Goal: Book appointment/travel/reservation

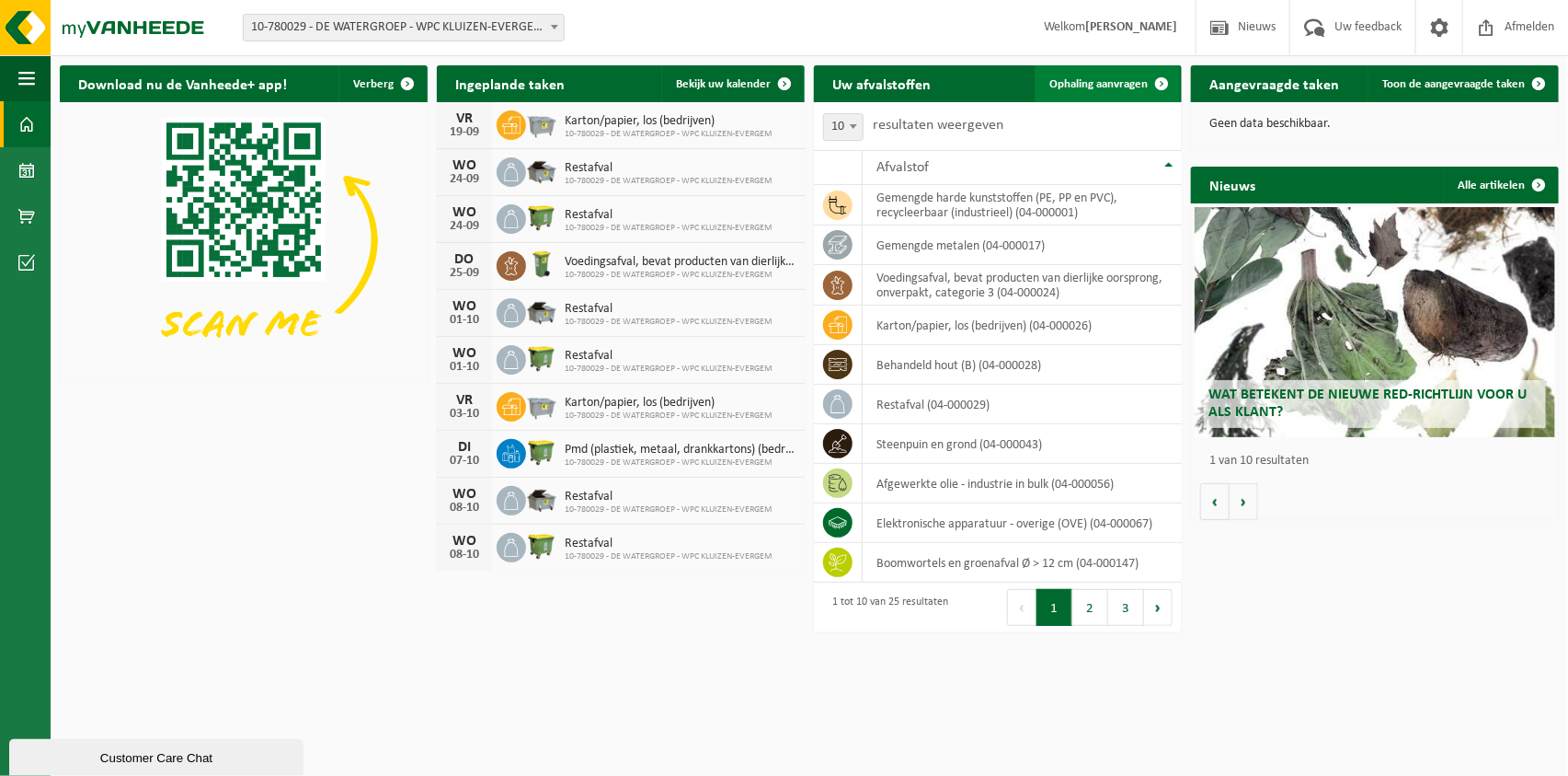
click at [1075, 85] on span "Ophaling aanvragen" at bounding box center [1099, 84] width 99 height 12
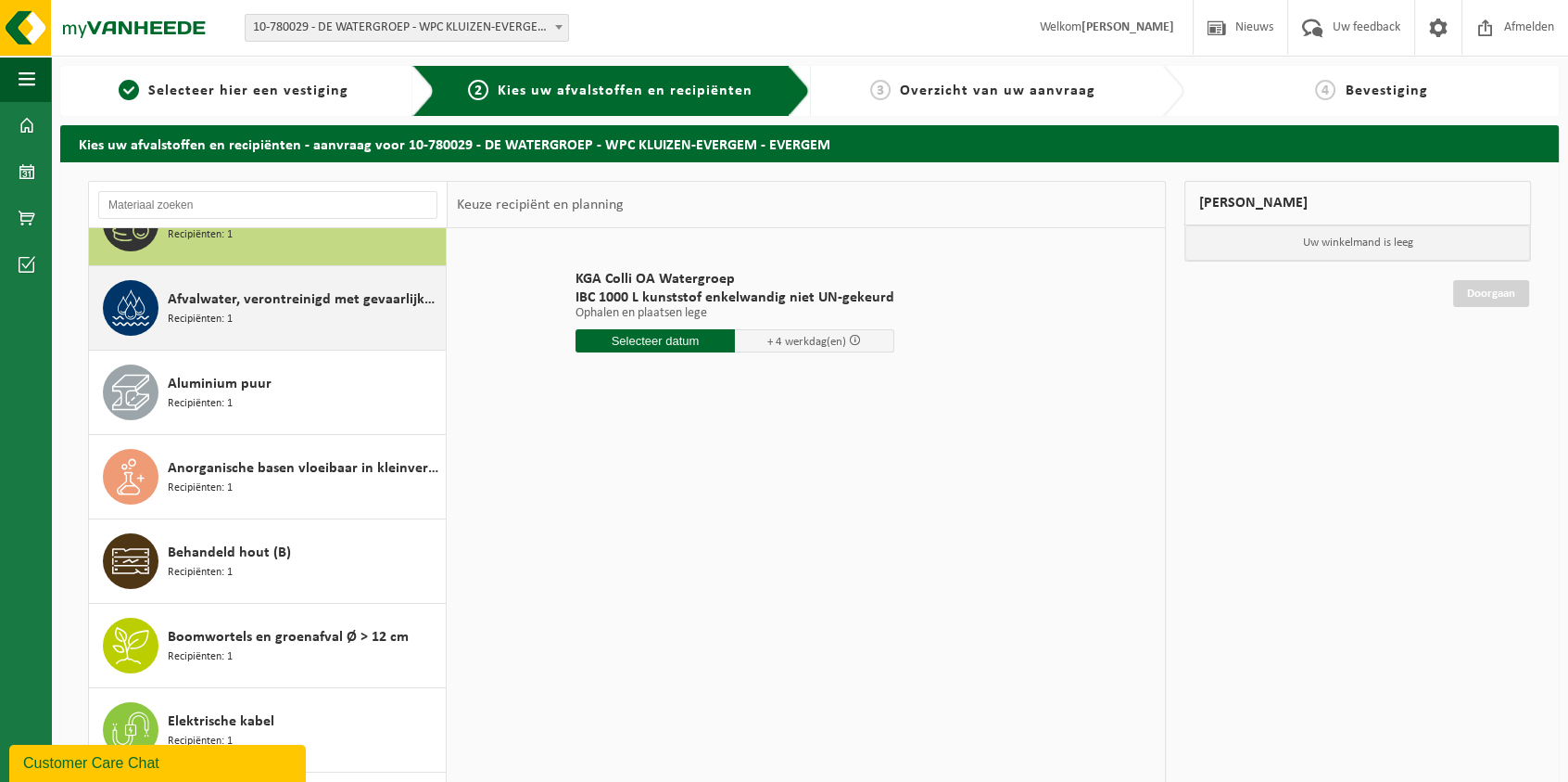
scroll to position [84, 0]
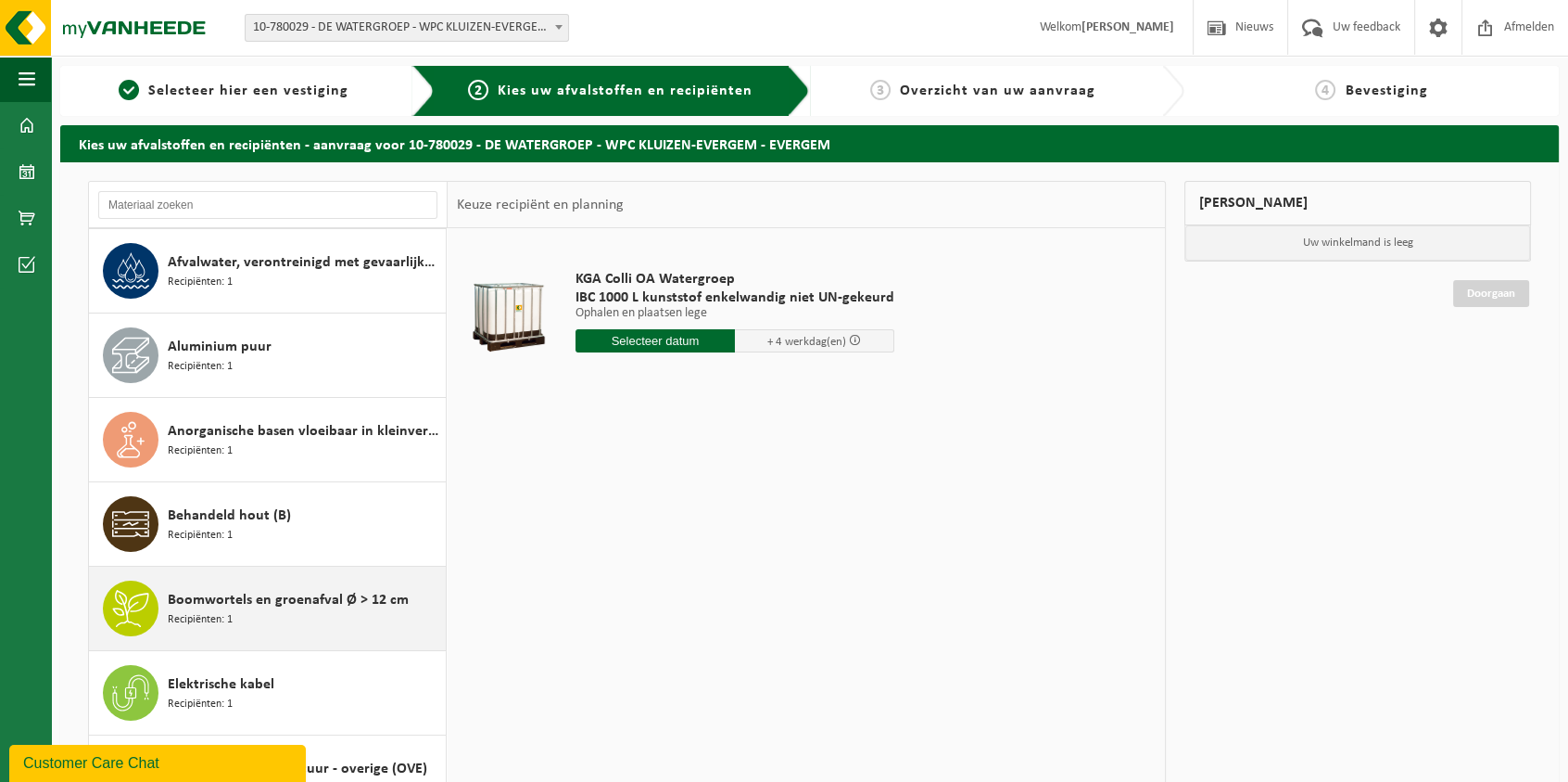
click at [278, 623] on div "Boomwortels en groenafval Ø > 12 cm Recipiënten: 1" at bounding box center [305, 609] width 274 height 56
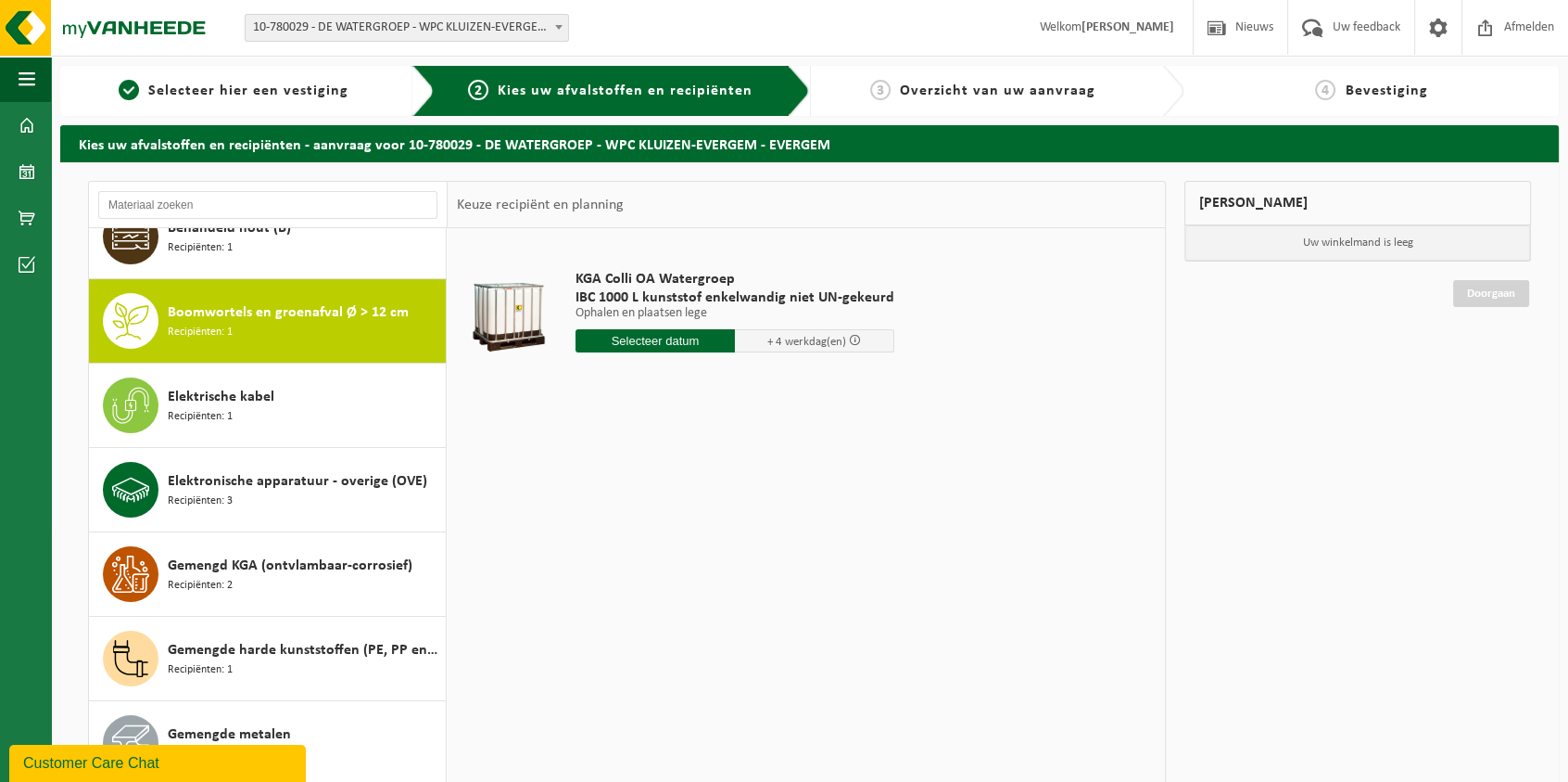
scroll to position [421, 0]
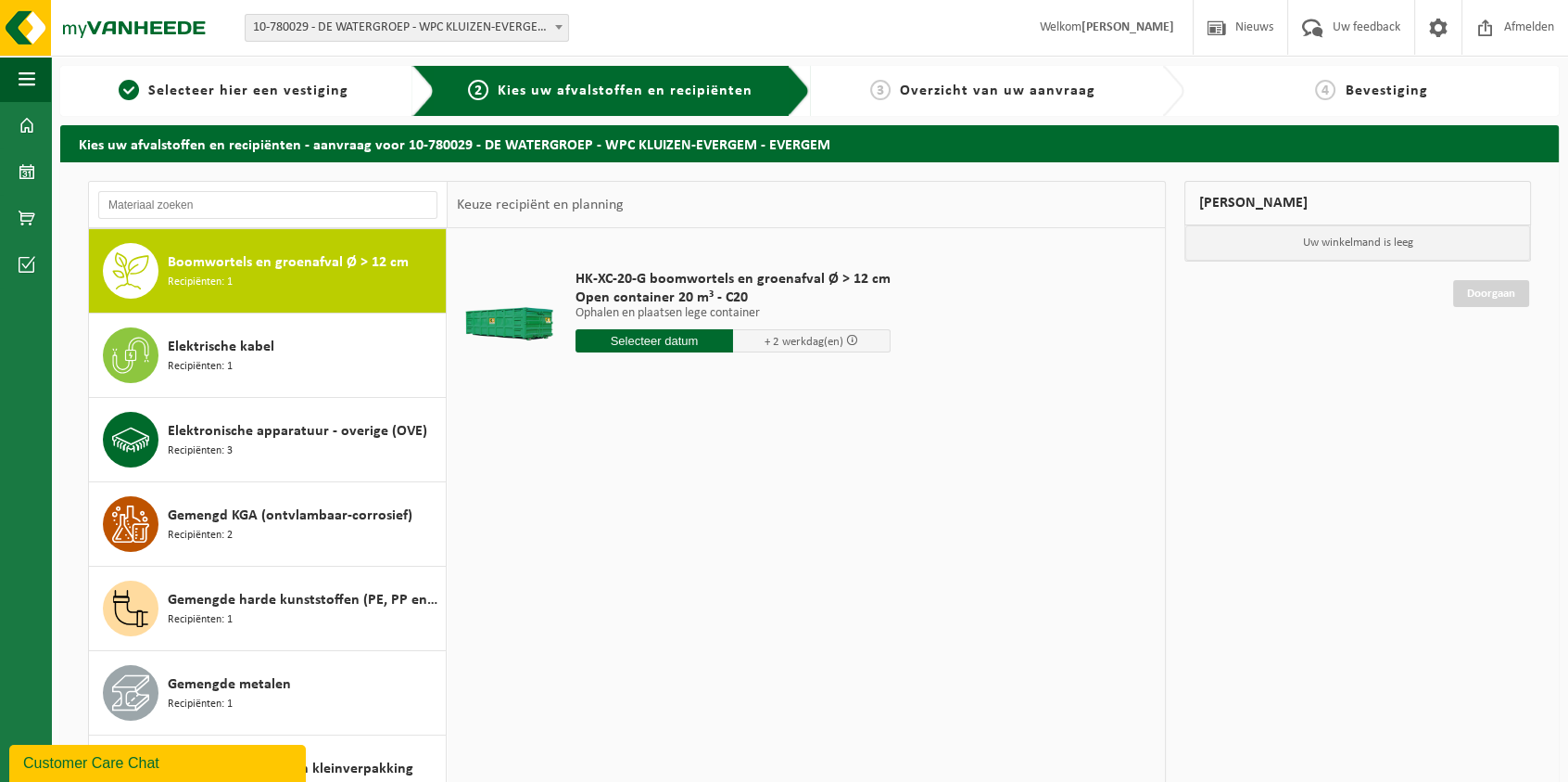
click at [657, 343] on input "text" at bounding box center [654, 341] width 157 height 23
click at [649, 504] on div "17" at bounding box center [657, 505] width 33 height 30
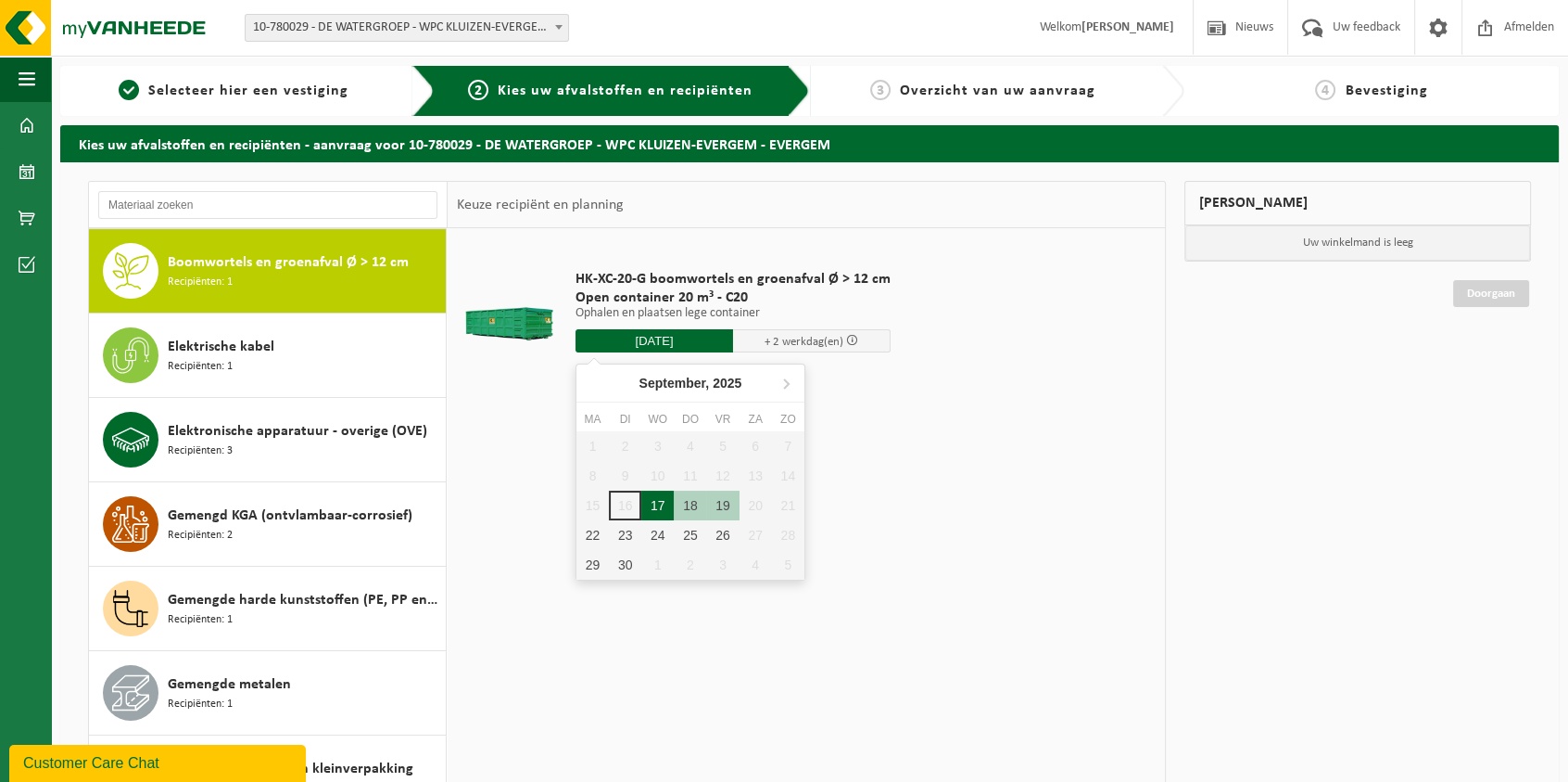
type input "Van 2025-09-17"
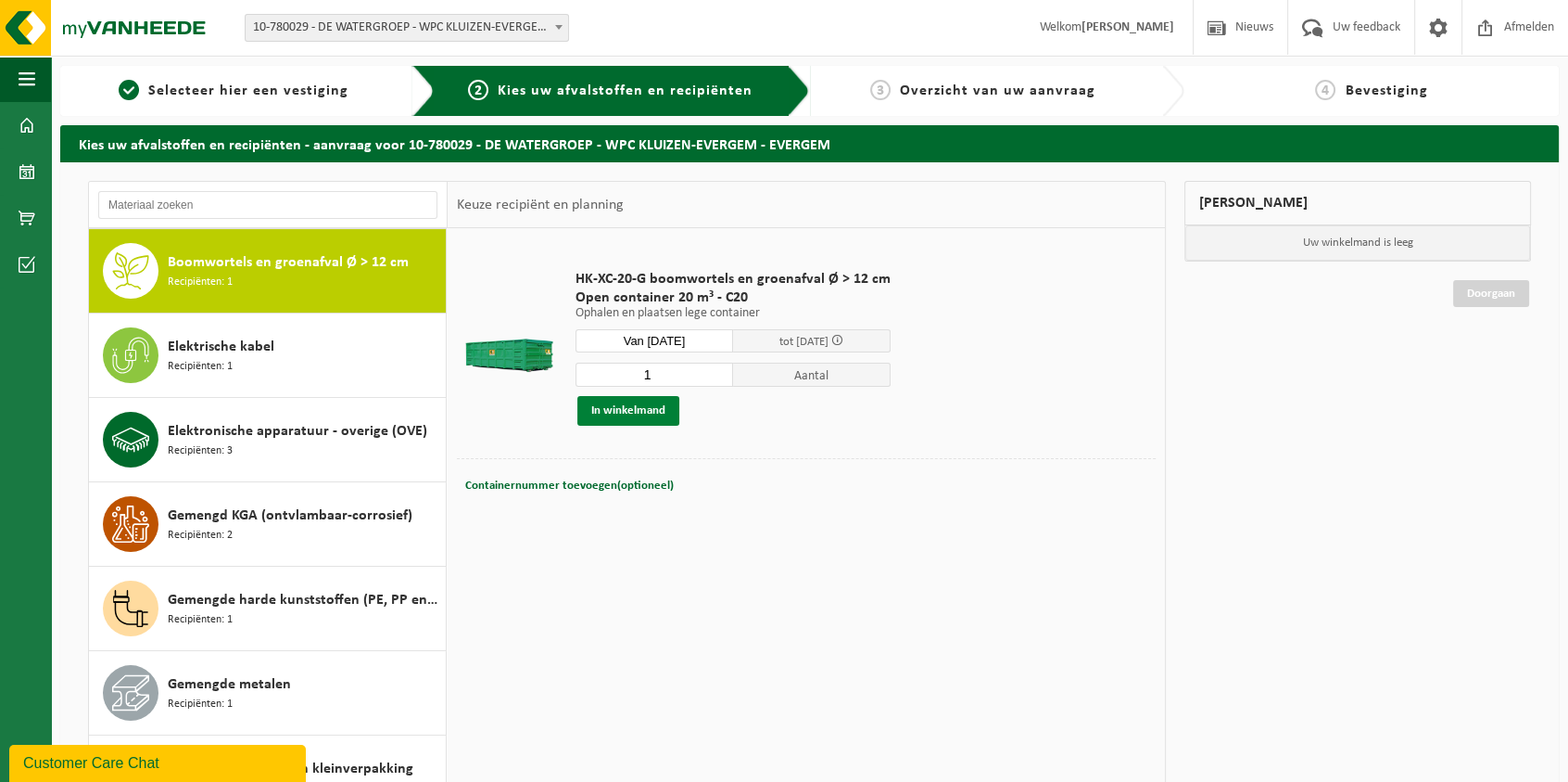
click at [624, 407] on button "In winkelmand" at bounding box center [628, 411] width 102 height 30
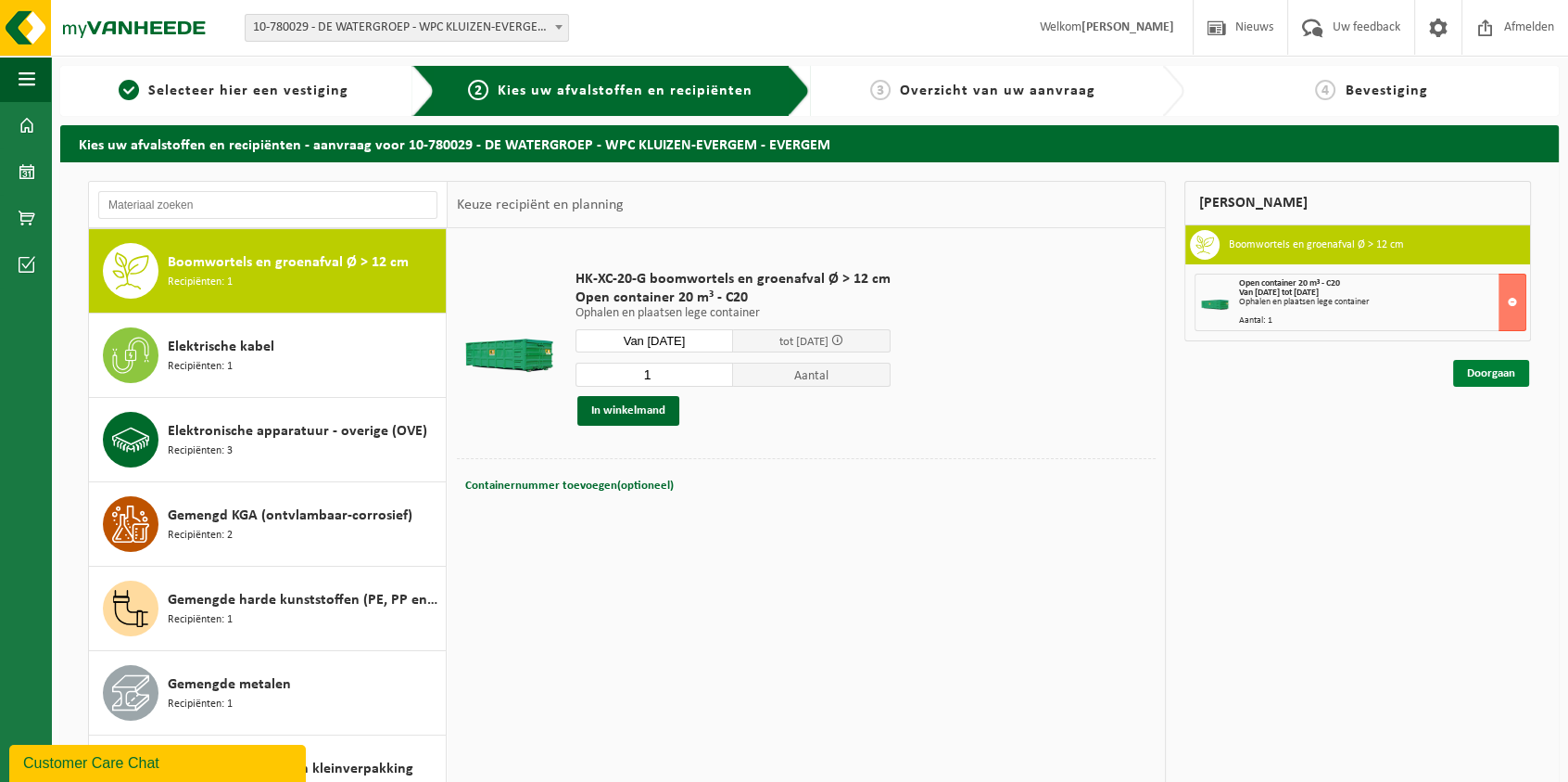
click at [1498, 375] on link "Doorgaan" at bounding box center [1491, 373] width 76 height 27
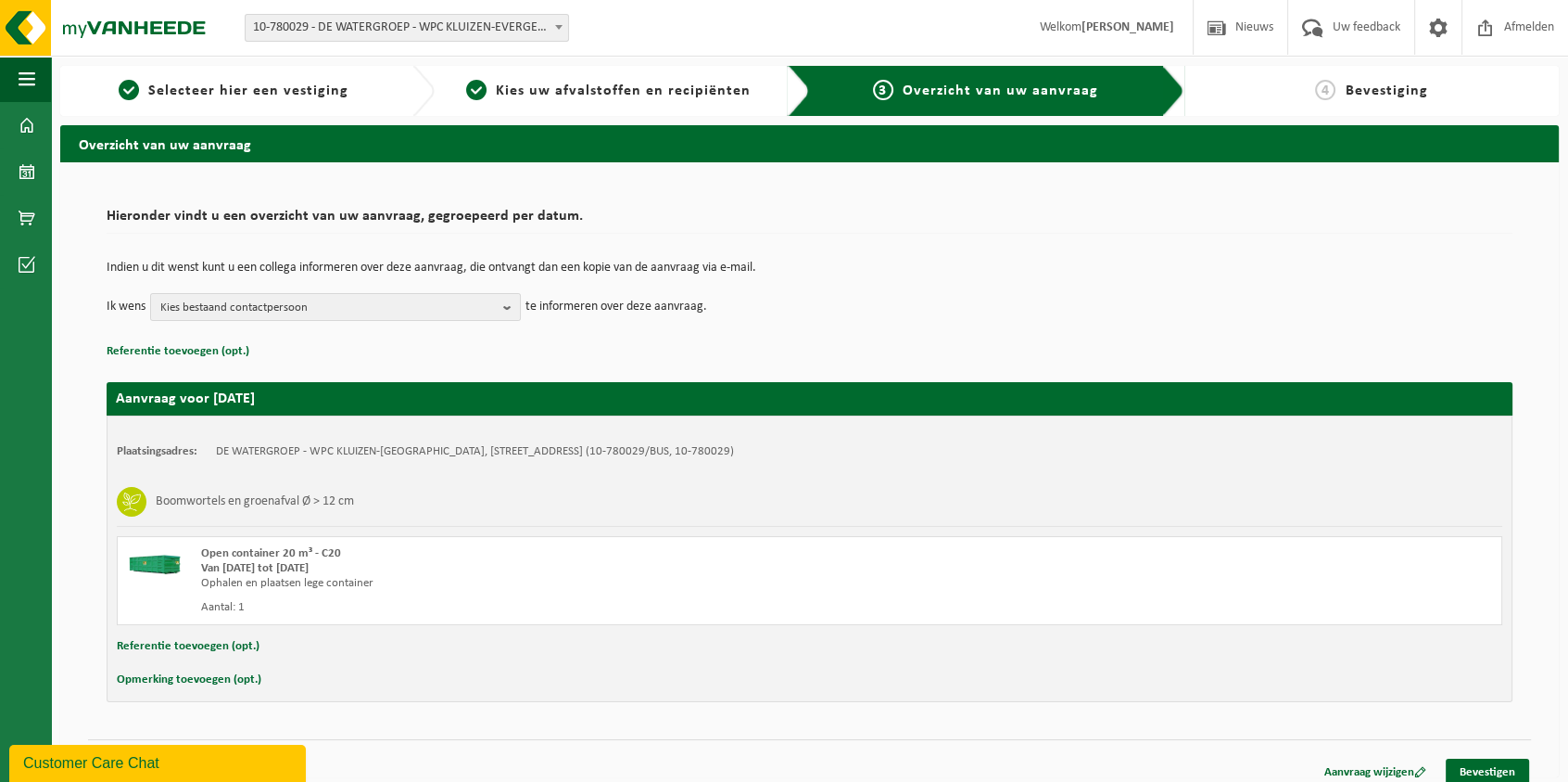
scroll to position [13, 0]
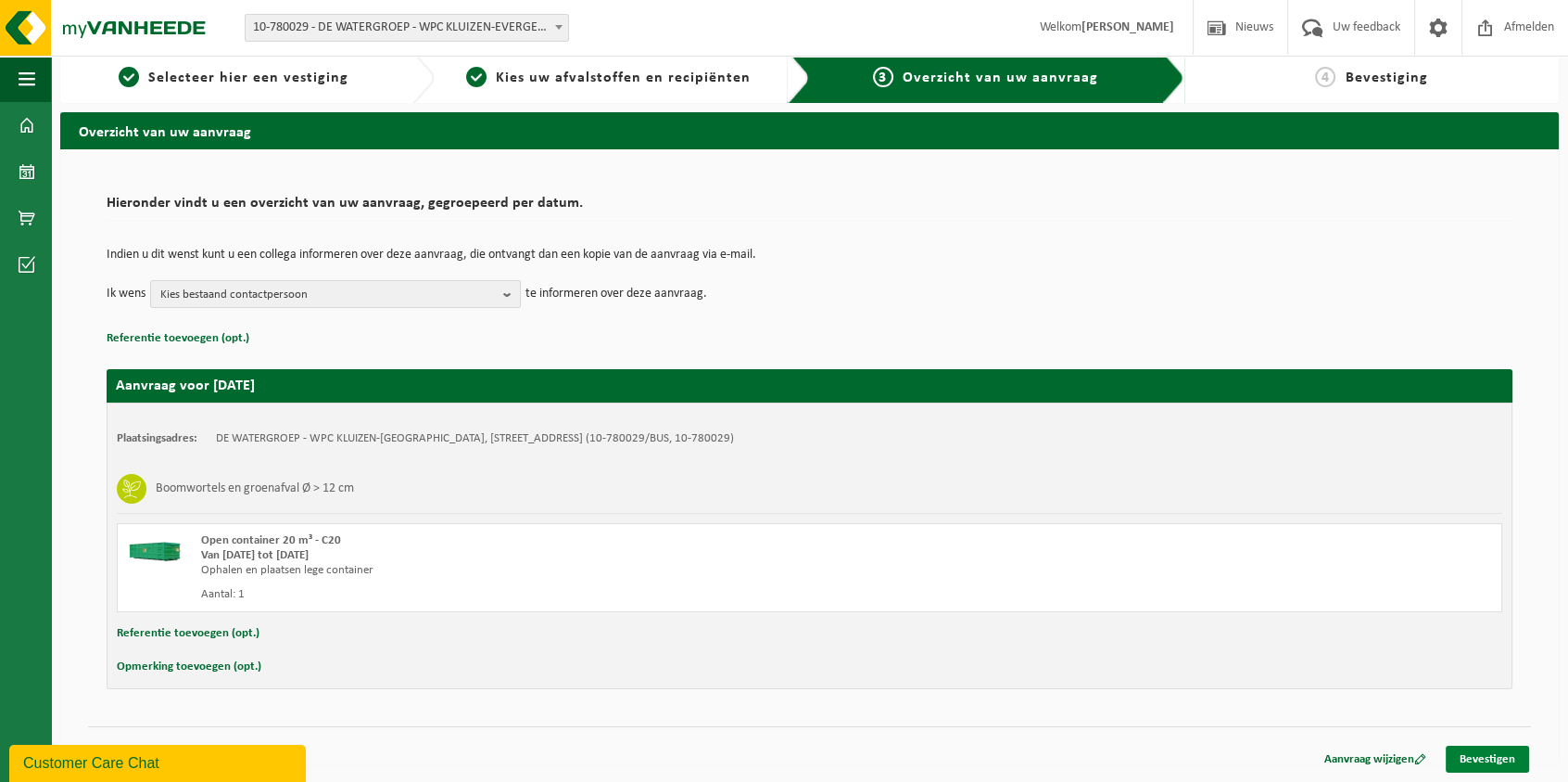
click at [1483, 757] on link "Bevestigen" at bounding box center [1487, 759] width 84 height 27
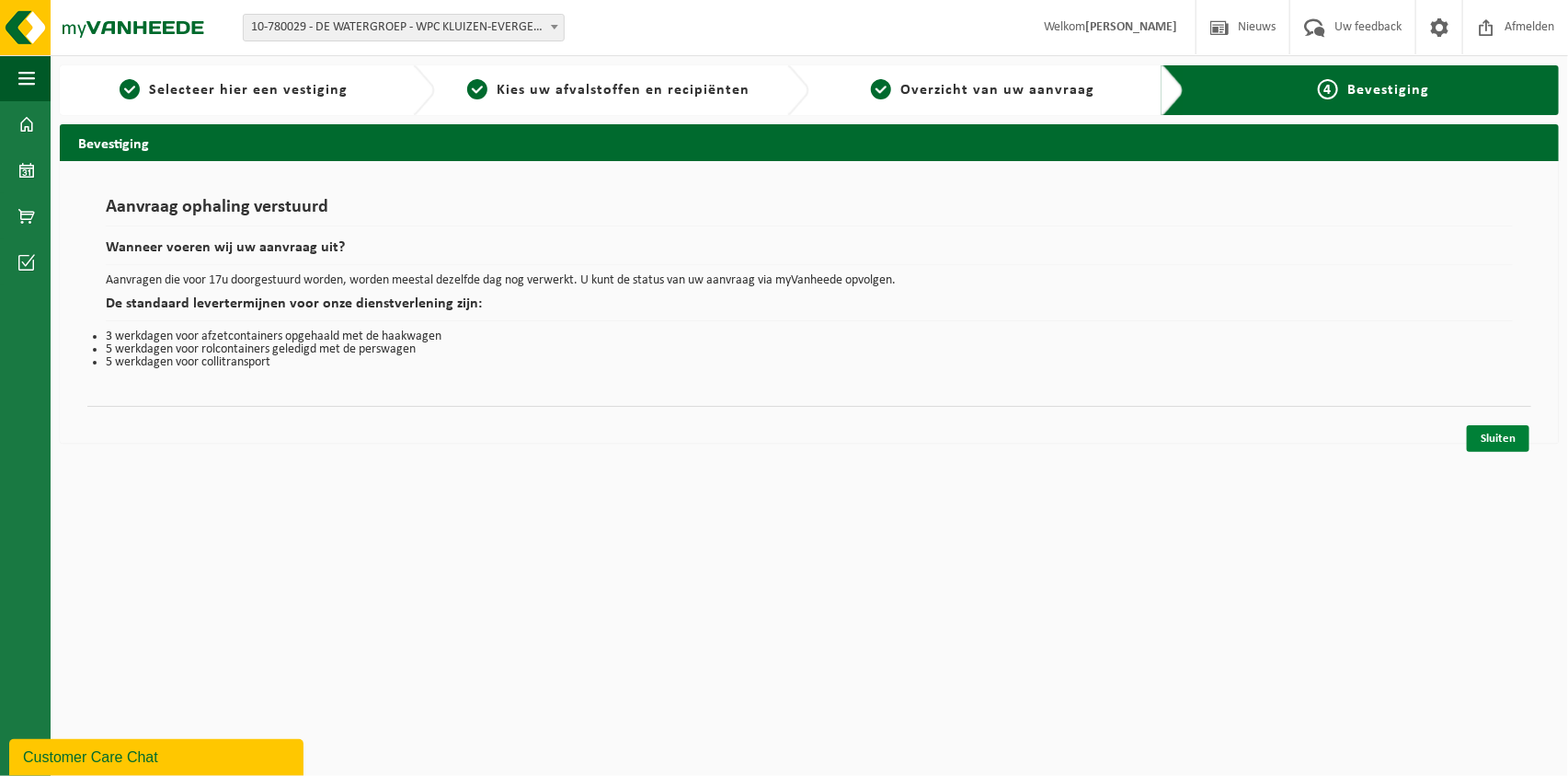
click at [1502, 440] on link "Sluiten" at bounding box center [1498, 438] width 62 height 27
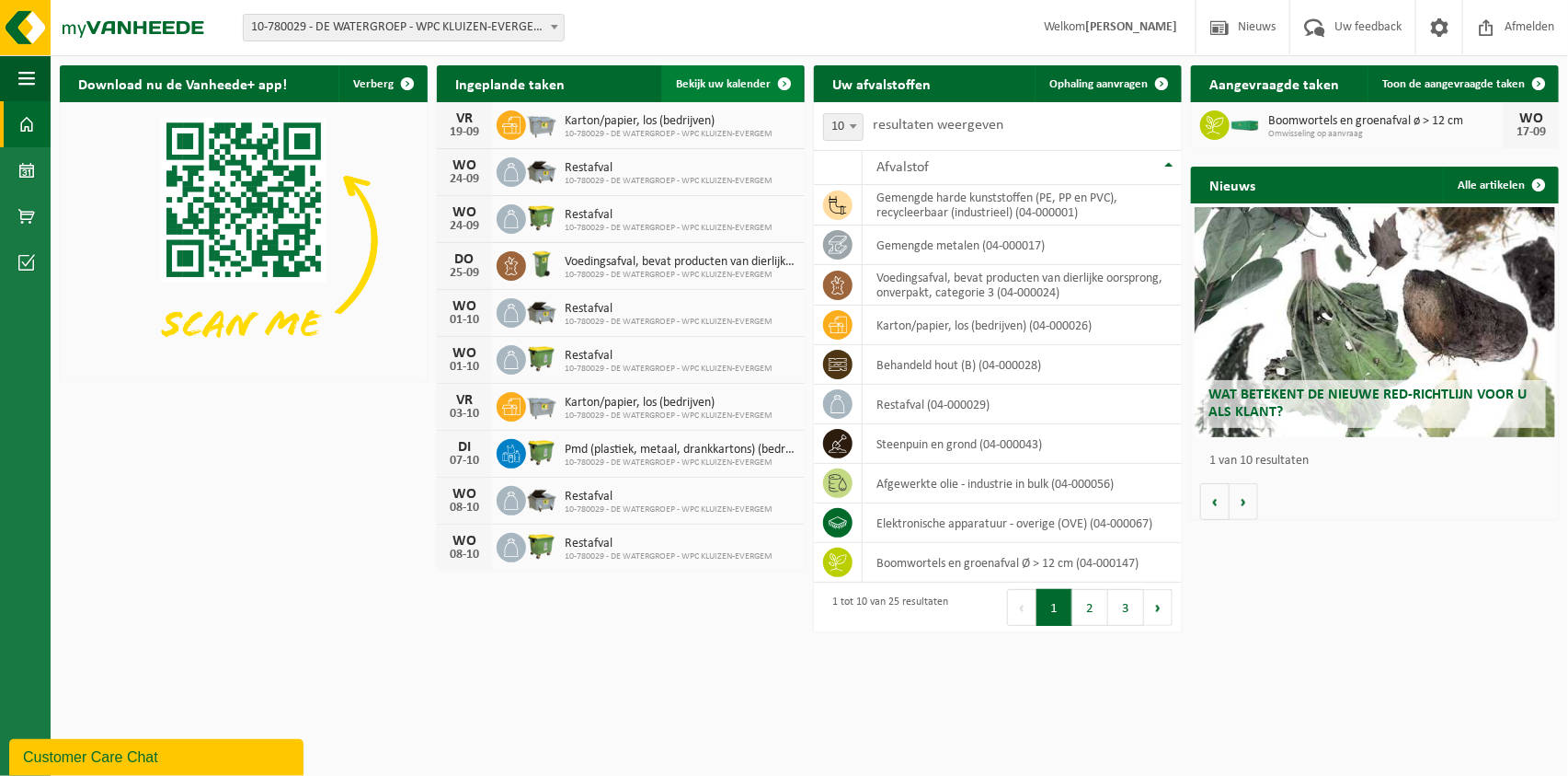
click at [720, 84] on span "Bekijk uw kalender" at bounding box center [723, 84] width 95 height 12
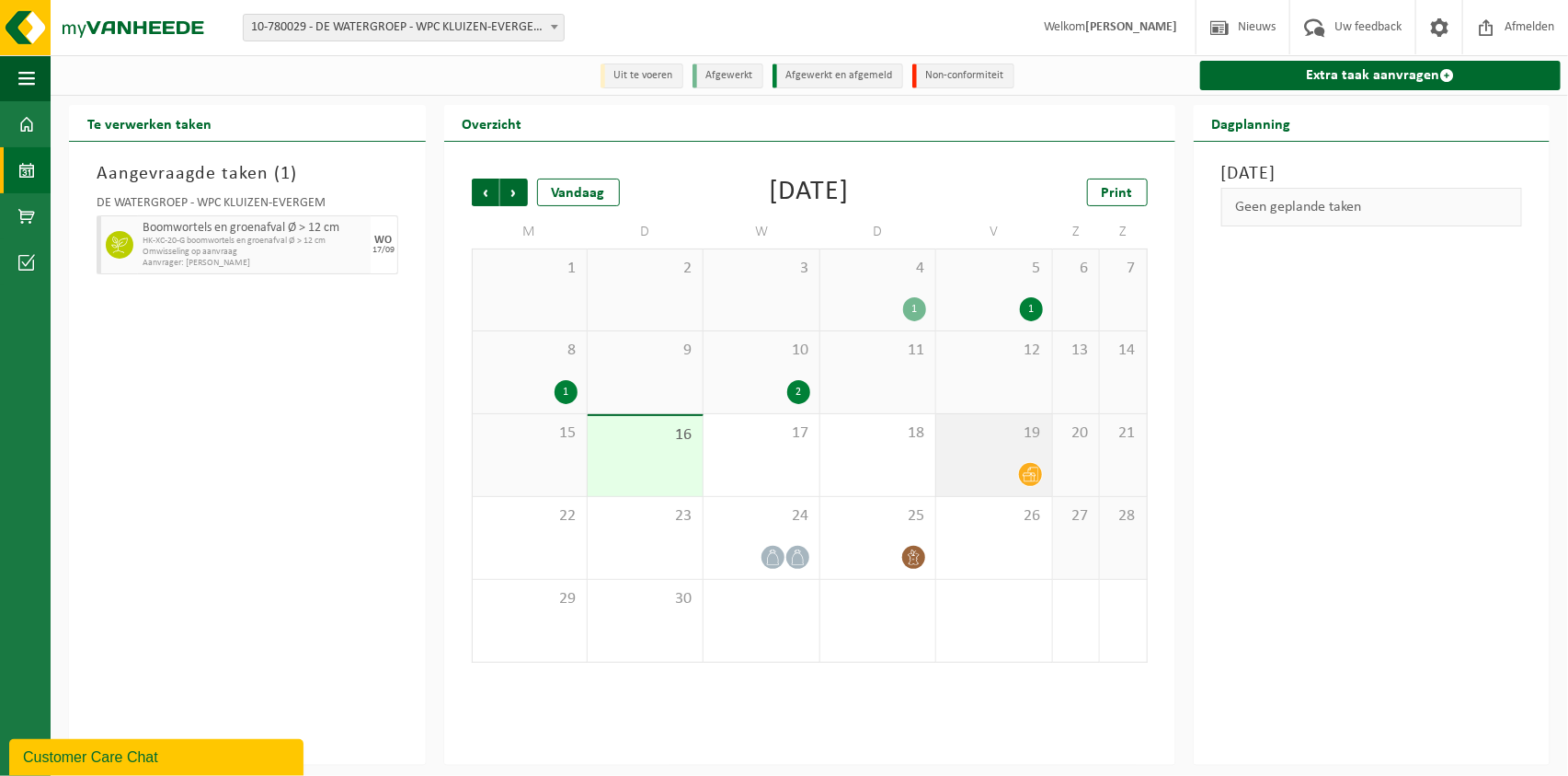
click at [988, 458] on div "19" at bounding box center [994, 455] width 115 height 82
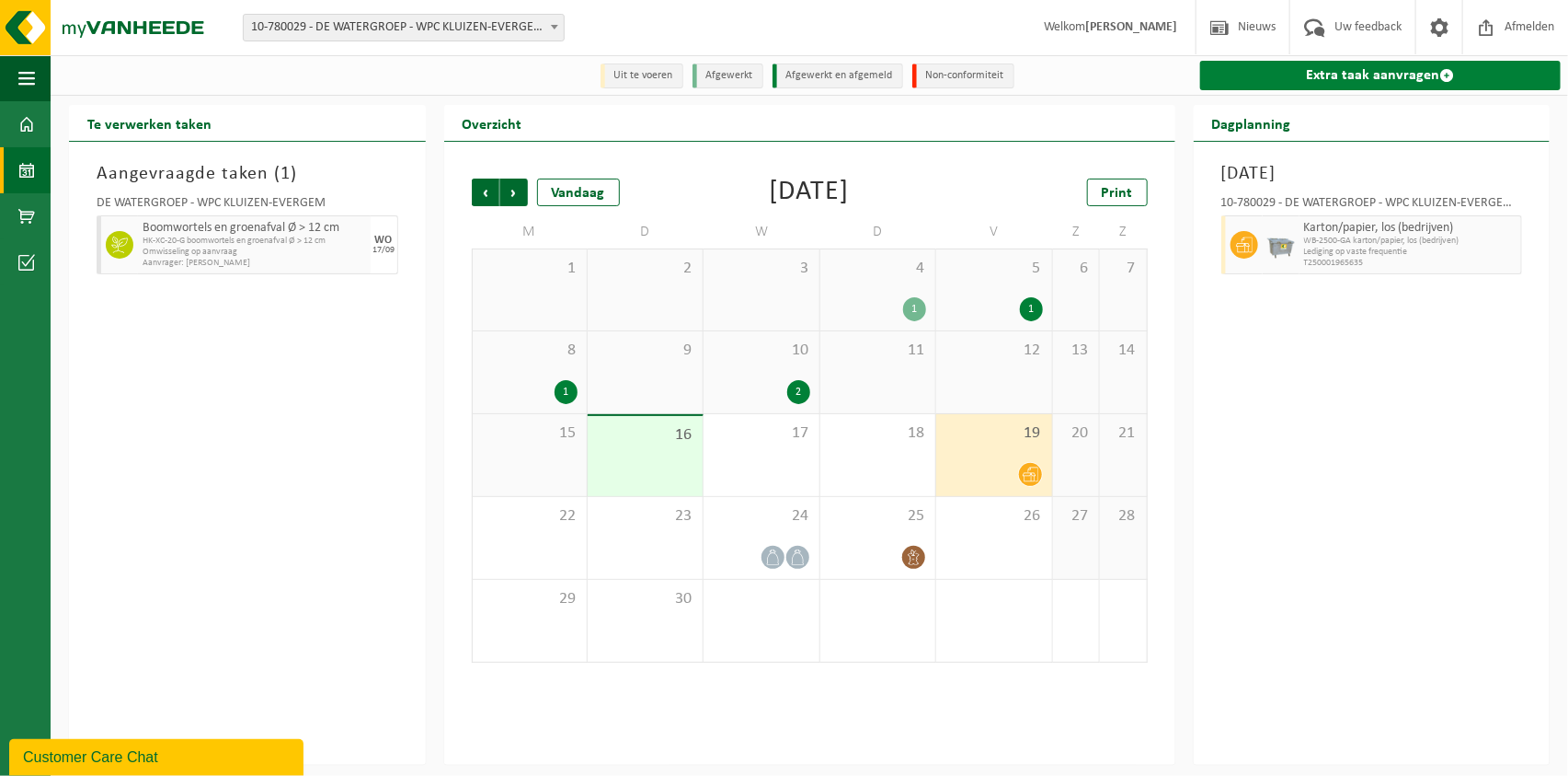
click at [1395, 74] on link "Extra taak aanvragen" at bounding box center [1381, 75] width 362 height 30
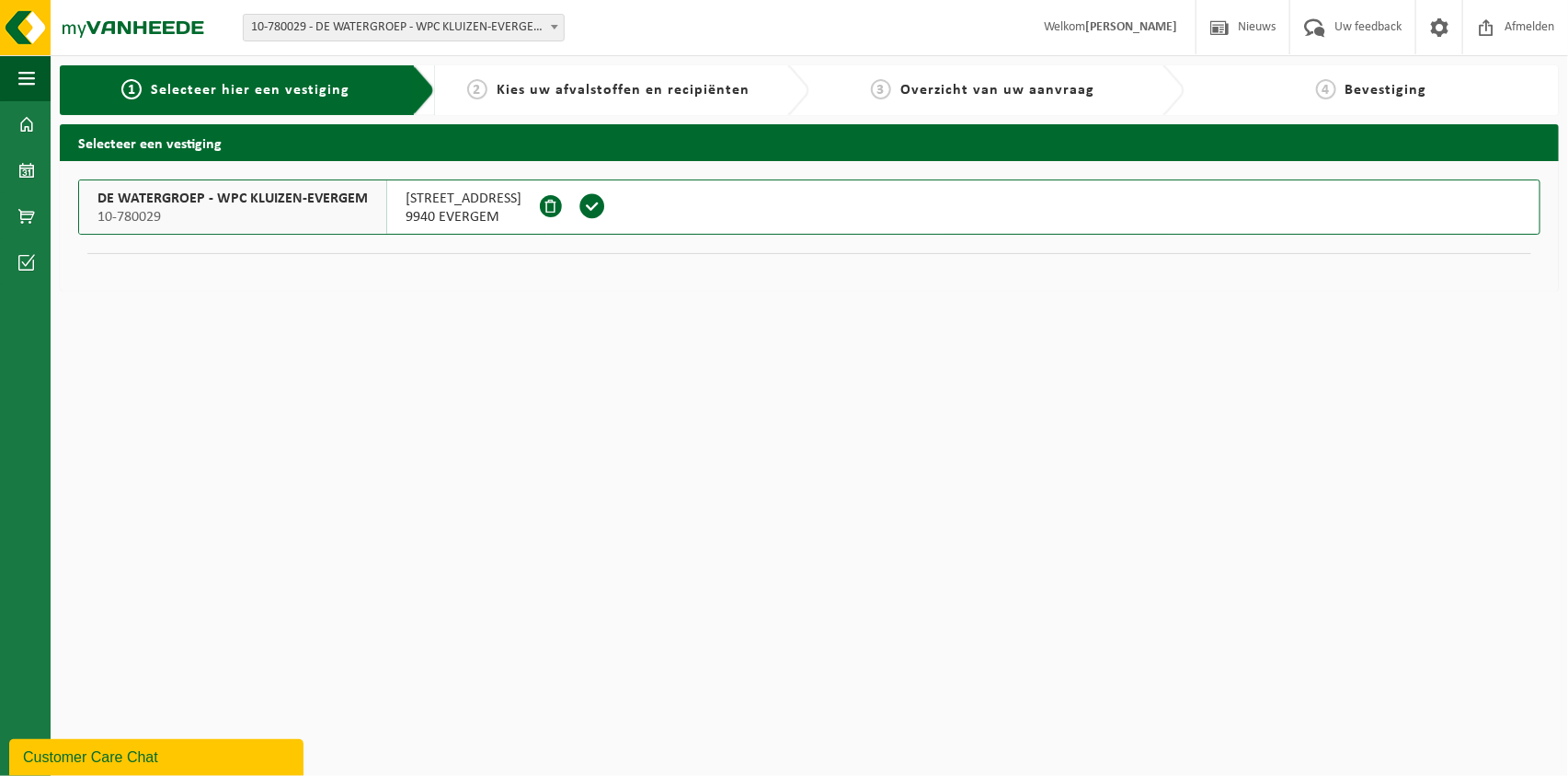
click at [233, 204] on span "DE WATERGROEP - WPC KLUIZEN-EVERGEM" at bounding box center [233, 199] width 271 height 19
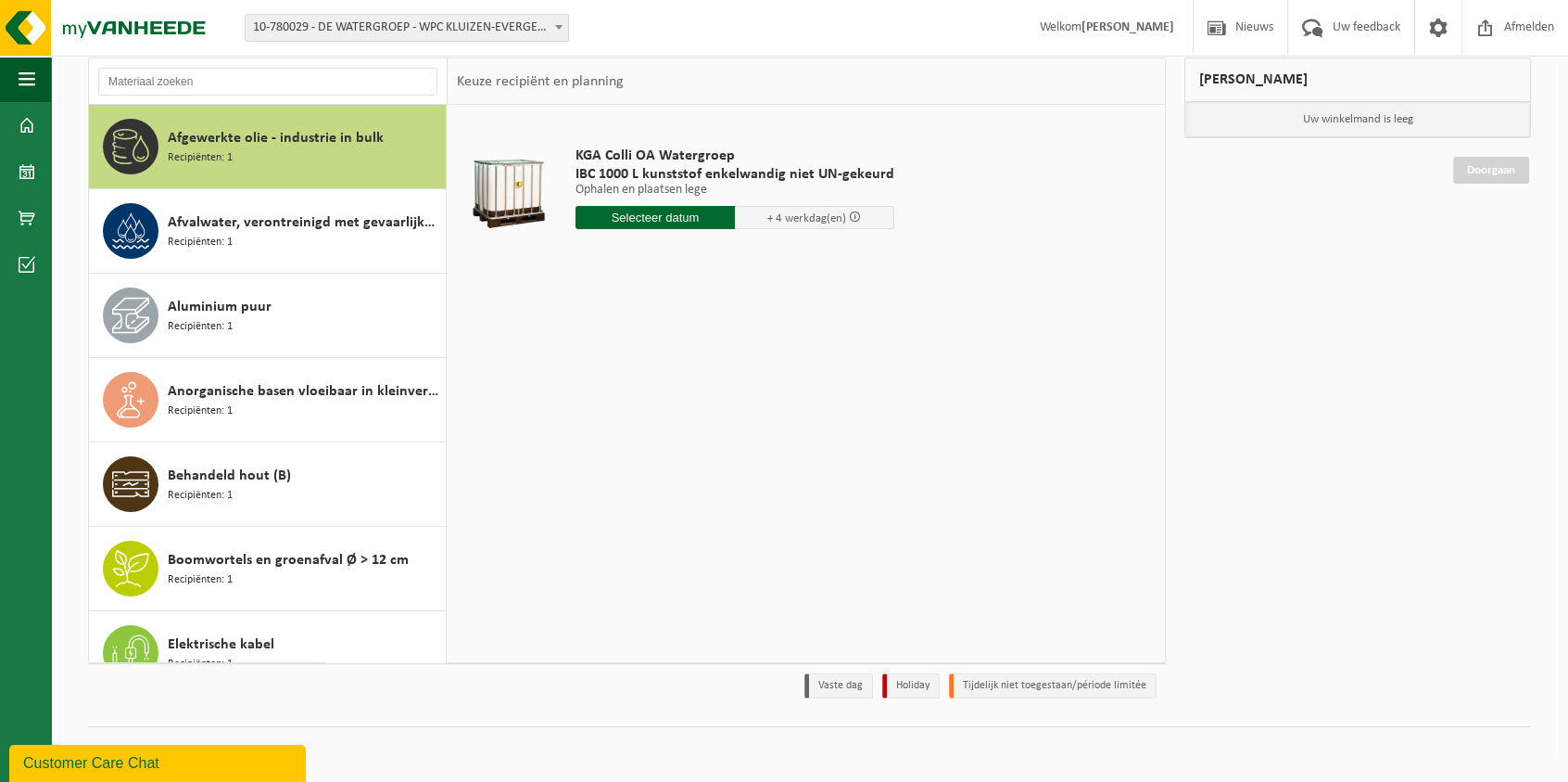
click at [519, 307] on div "KGA Colli OA Watergroep IBC 1000 L kunststof enkelwandig niet UN-gekeurd Ophale…" at bounding box center [806, 383] width 718 height 557
